Goal: Check status: Check status

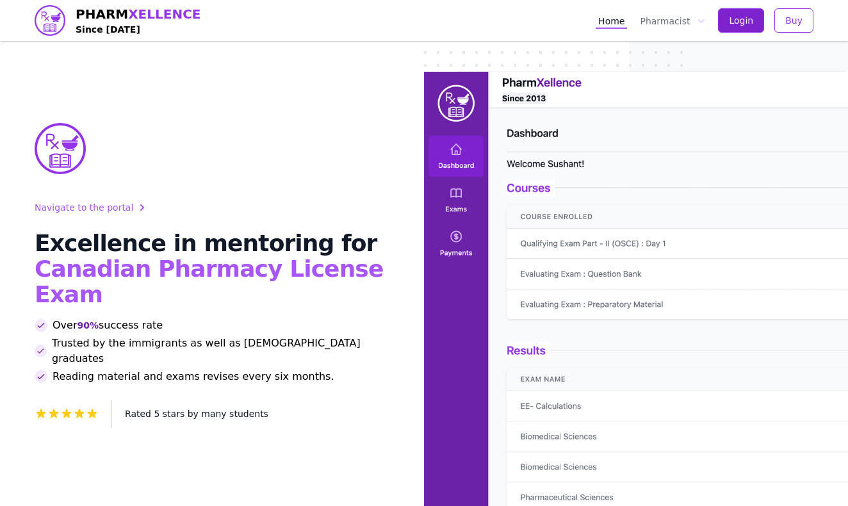
click at [739, 25] on span "Login" at bounding box center [741, 20] width 24 height 13
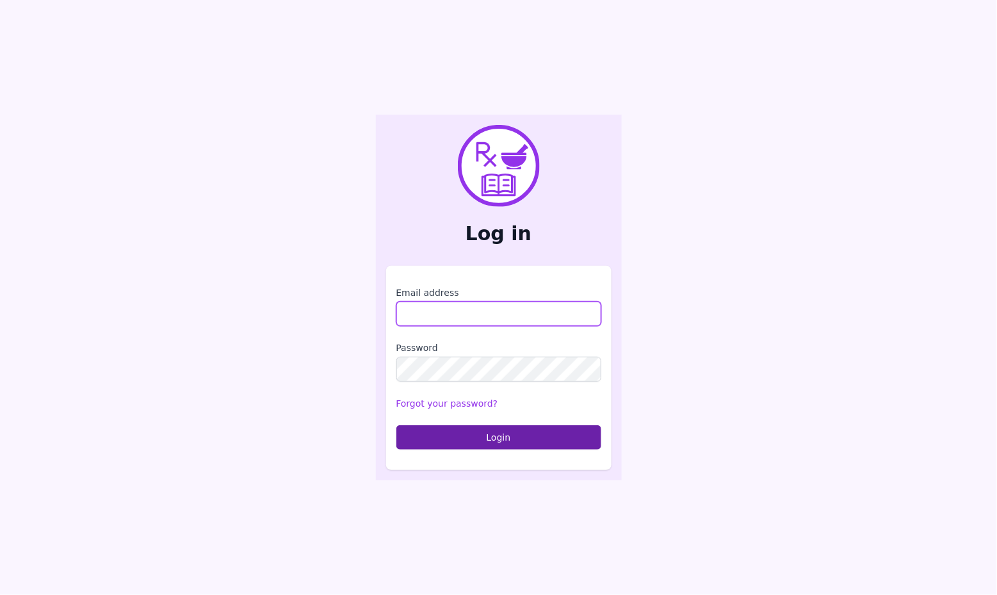
type input "**********"
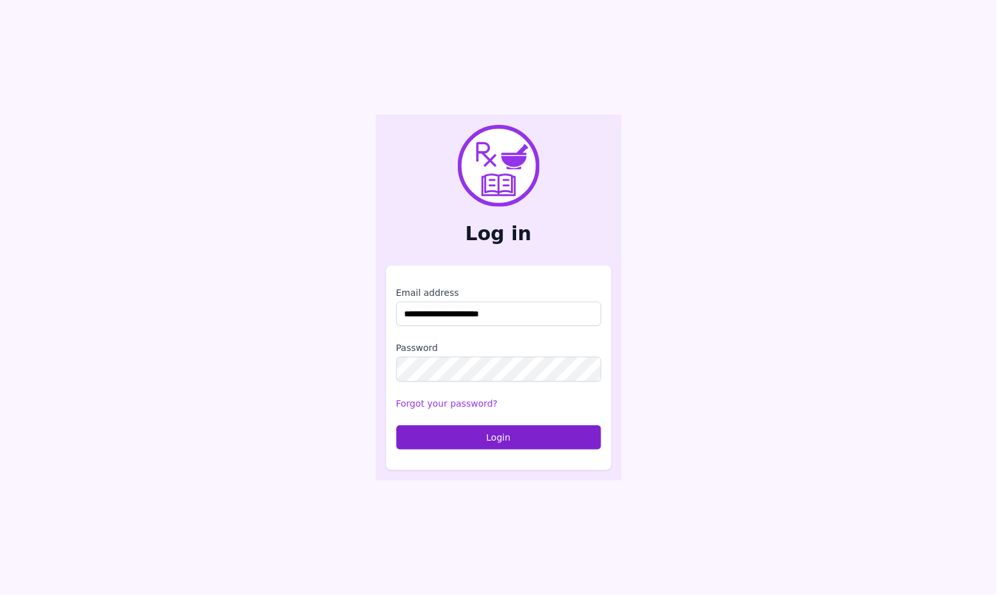
click at [468, 433] on button "Login" at bounding box center [499, 437] width 205 height 24
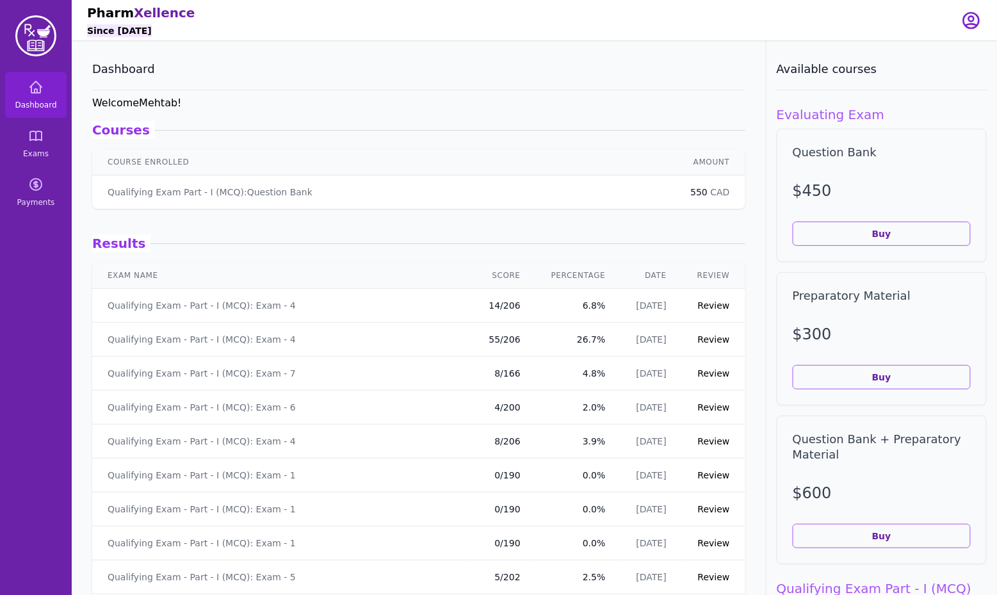
click at [719, 301] on link "Review" at bounding box center [714, 305] width 32 height 10
click at [43, 151] on span "Exams" at bounding box center [36, 154] width 26 height 10
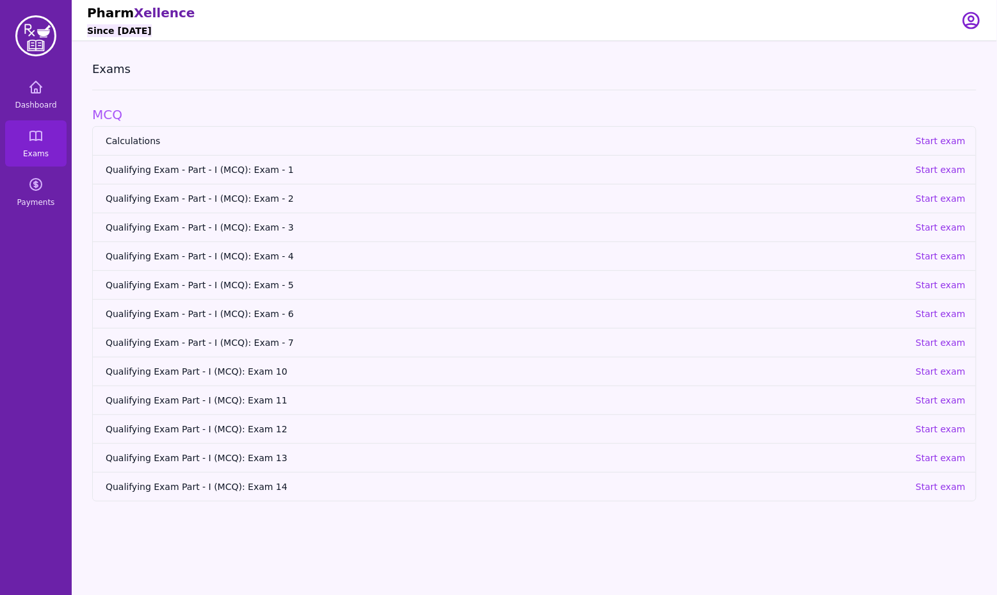
click at [124, 146] on span "Calculations" at bounding box center [506, 141] width 800 height 13
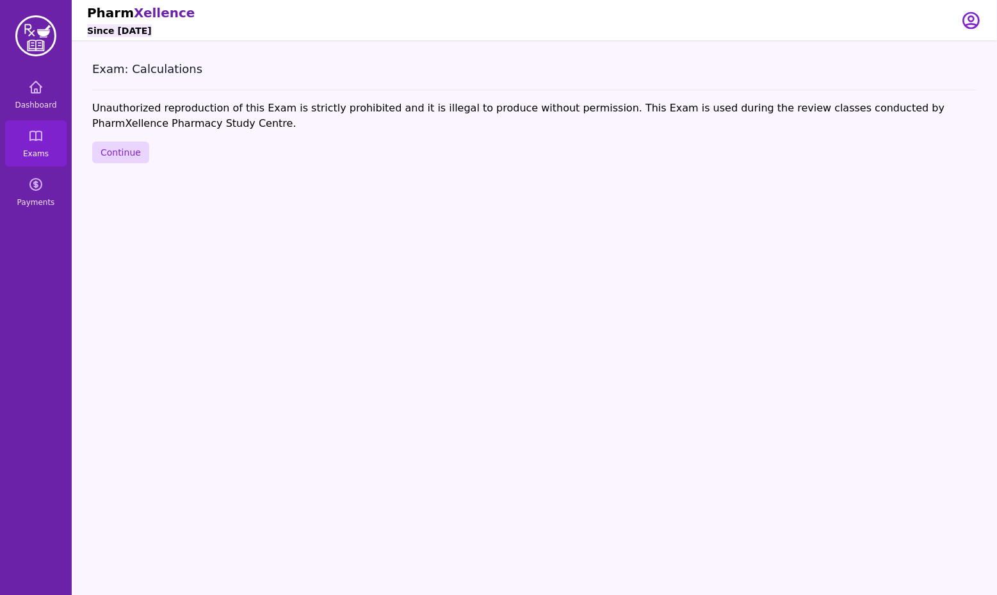
click at [124, 146] on button "Continue" at bounding box center [120, 153] width 57 height 22
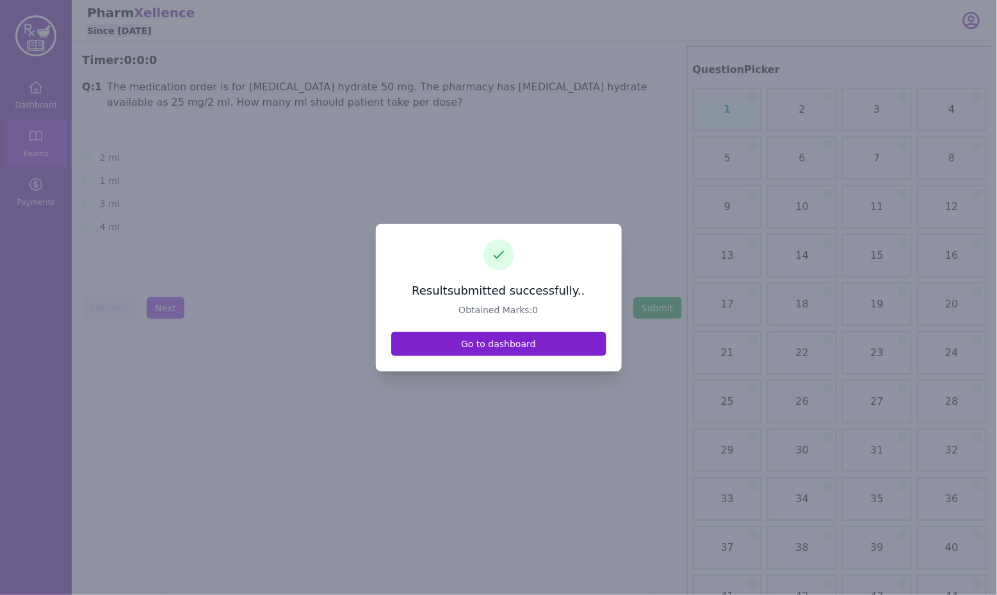
click at [521, 350] on link "Go to dashboard" at bounding box center [498, 344] width 215 height 24
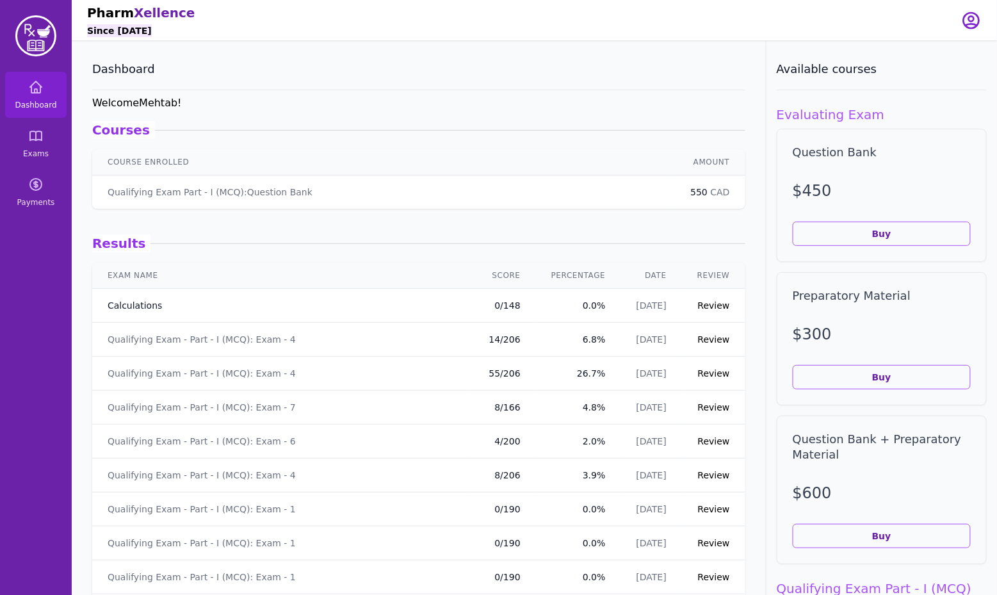
click at [133, 300] on link "Calculations" at bounding box center [135, 305] width 54 height 13
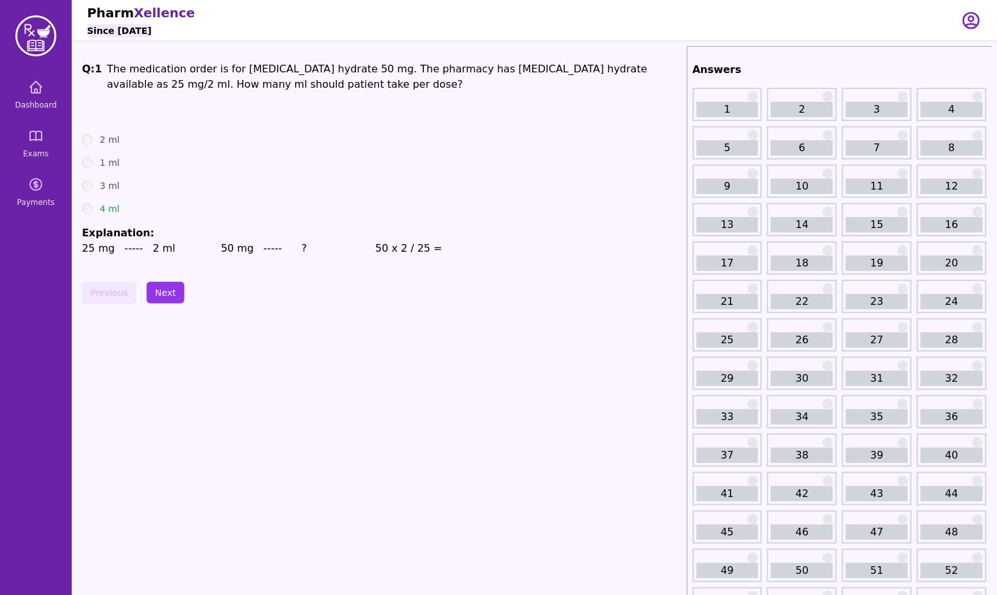
click at [797, 295] on link "22" at bounding box center [802, 301] width 62 height 15
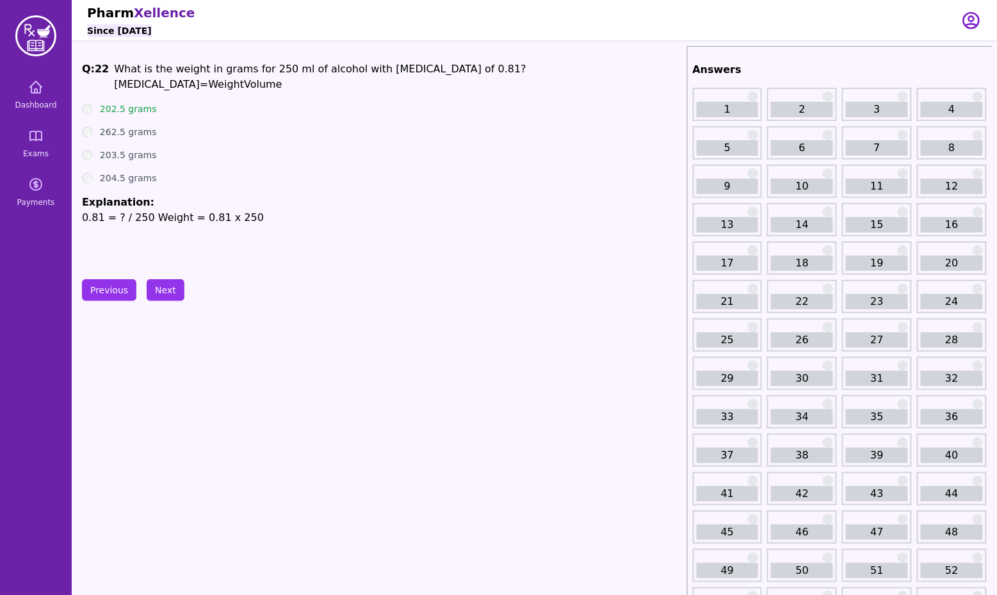
click at [799, 322] on div "26" at bounding box center [802, 334] width 70 height 33
click at [803, 332] on link "26" at bounding box center [802, 339] width 62 height 15
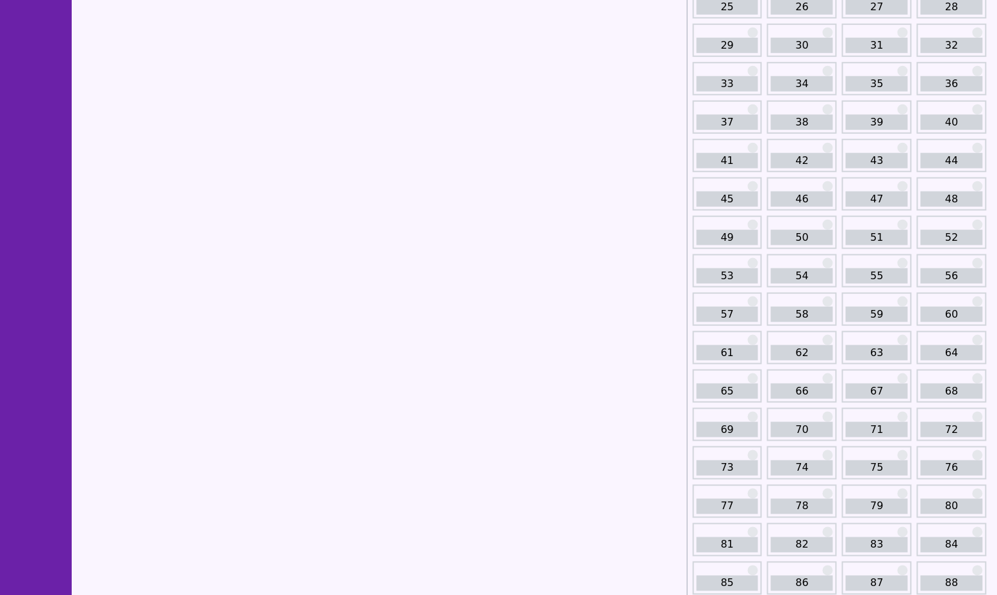
scroll to position [424, 0]
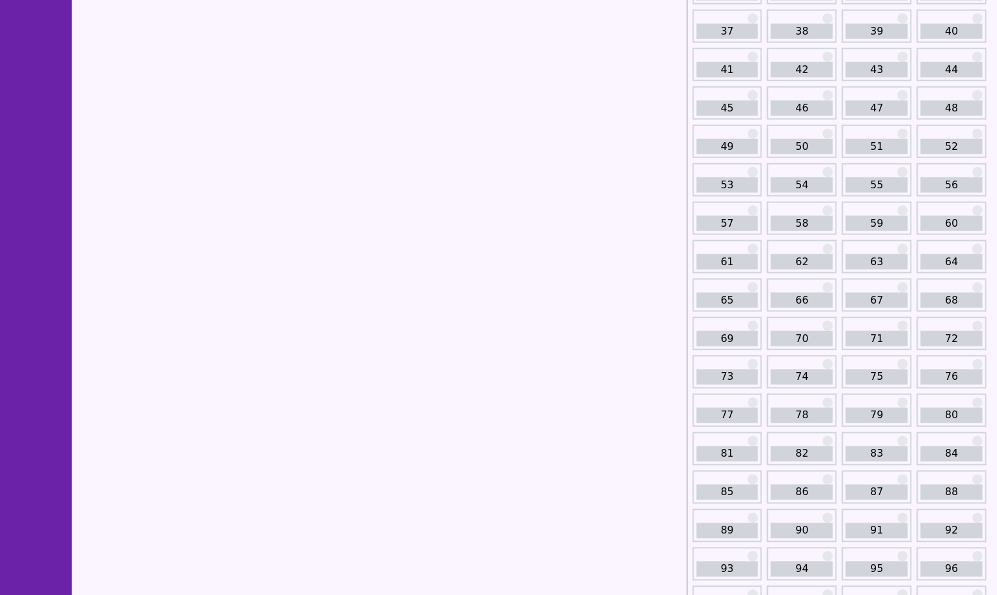
click at [806, 446] on link "82" at bounding box center [802, 453] width 62 height 15
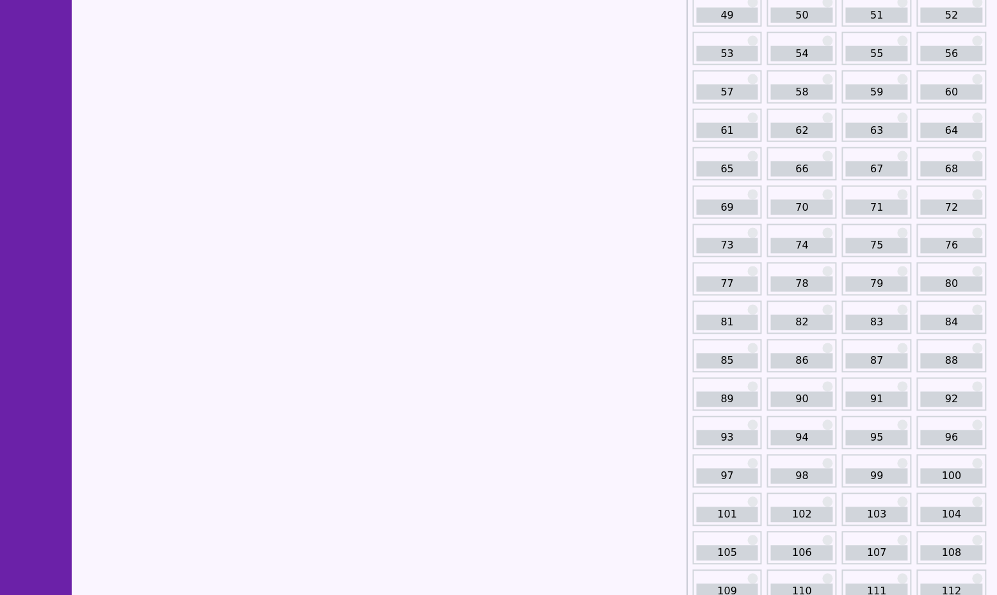
scroll to position [564, 0]
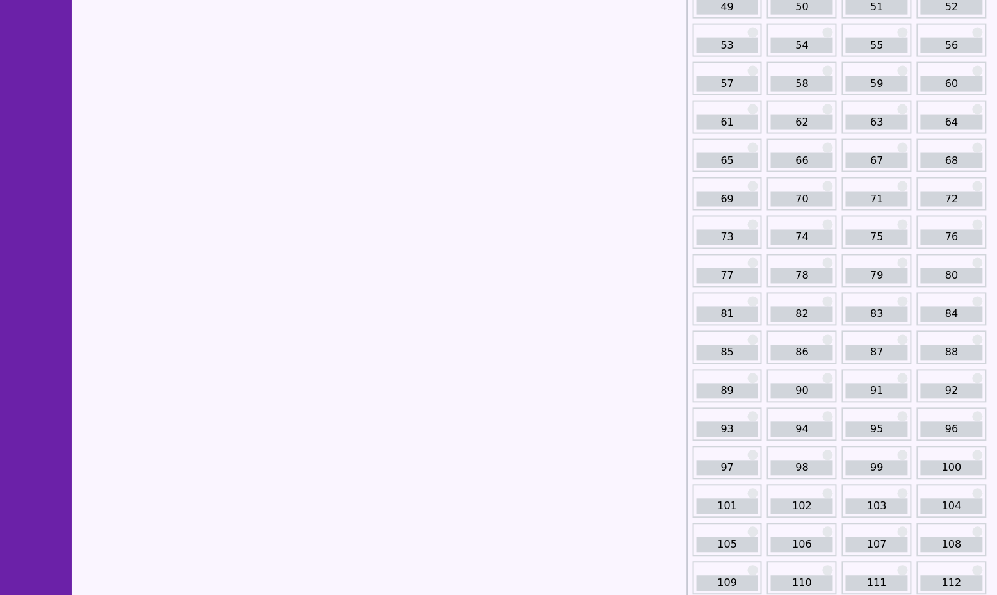
click at [879, 537] on link "107" at bounding box center [877, 544] width 62 height 15
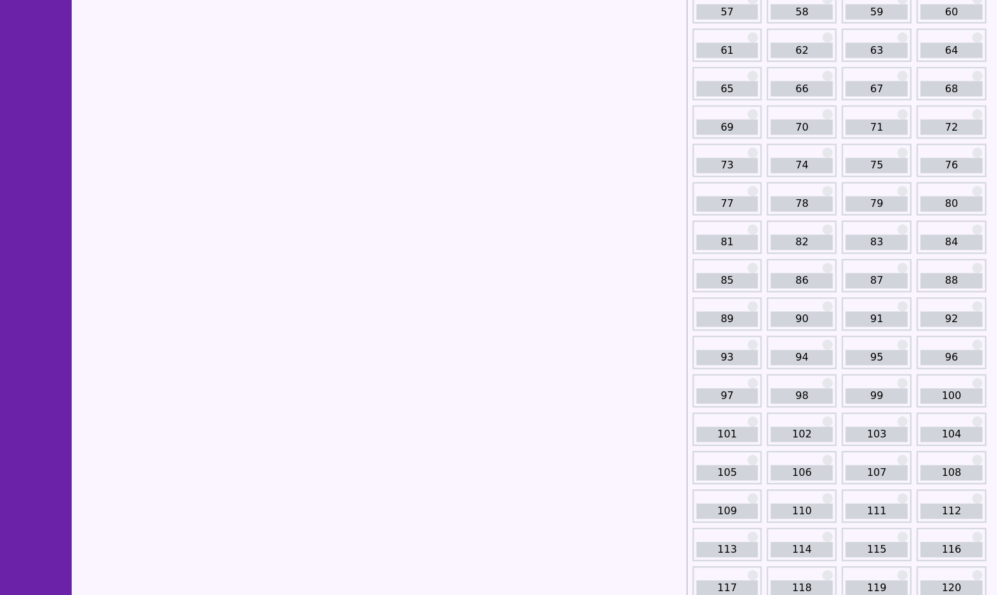
click at [879, 543] on link "115" at bounding box center [877, 550] width 62 height 15
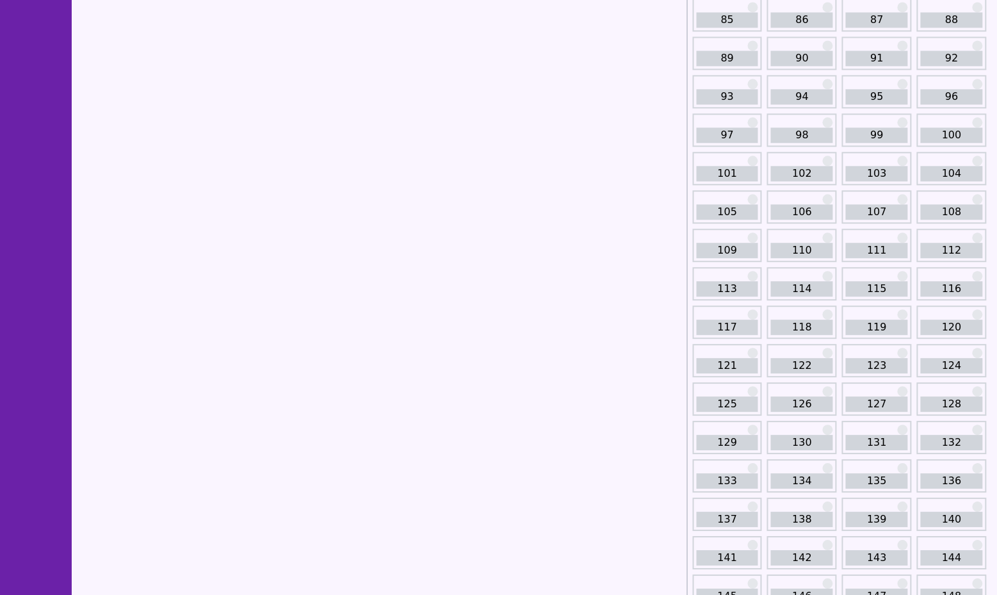
click at [940, 229] on div "112" at bounding box center [952, 245] width 70 height 33
click at [873, 321] on link "119" at bounding box center [877, 328] width 62 height 15
click at [861, 552] on link "143" at bounding box center [877, 559] width 62 height 15
